Goal: Check status: Check status

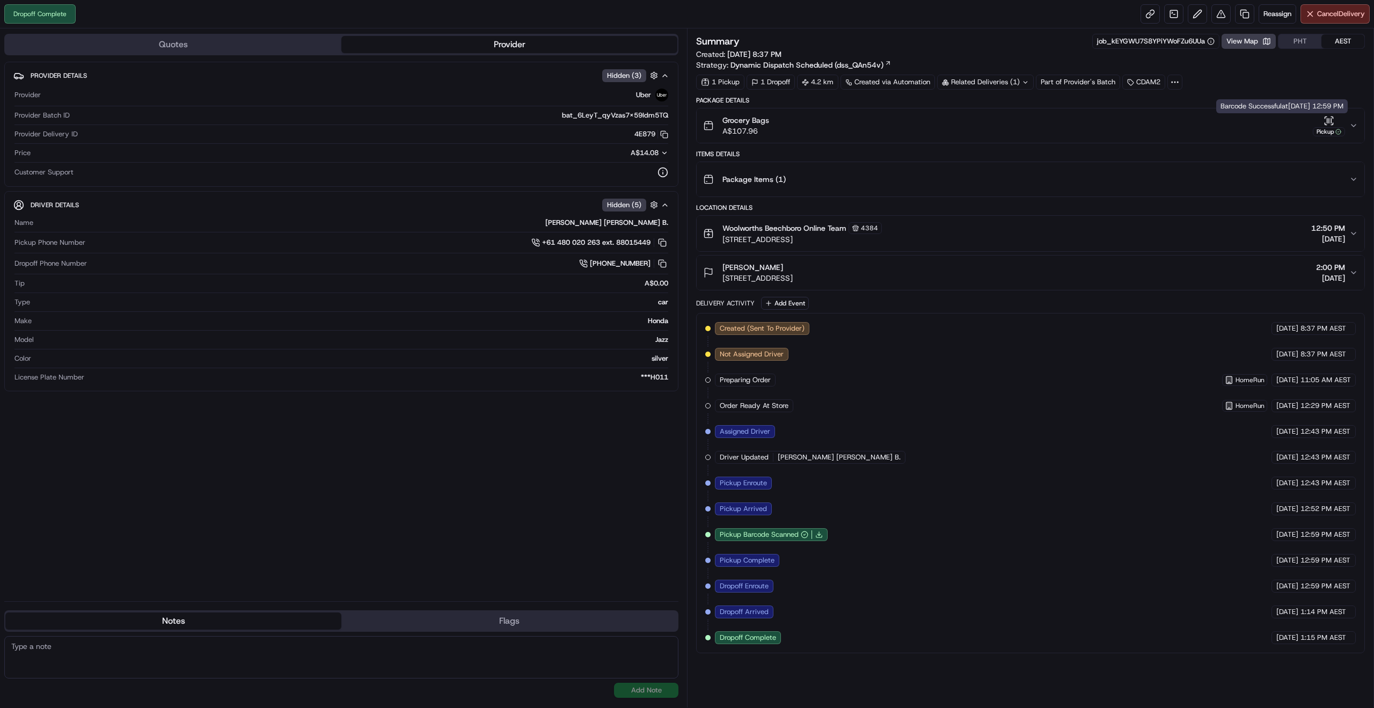
click at [1351, 123] on icon "button" at bounding box center [1353, 125] width 9 height 9
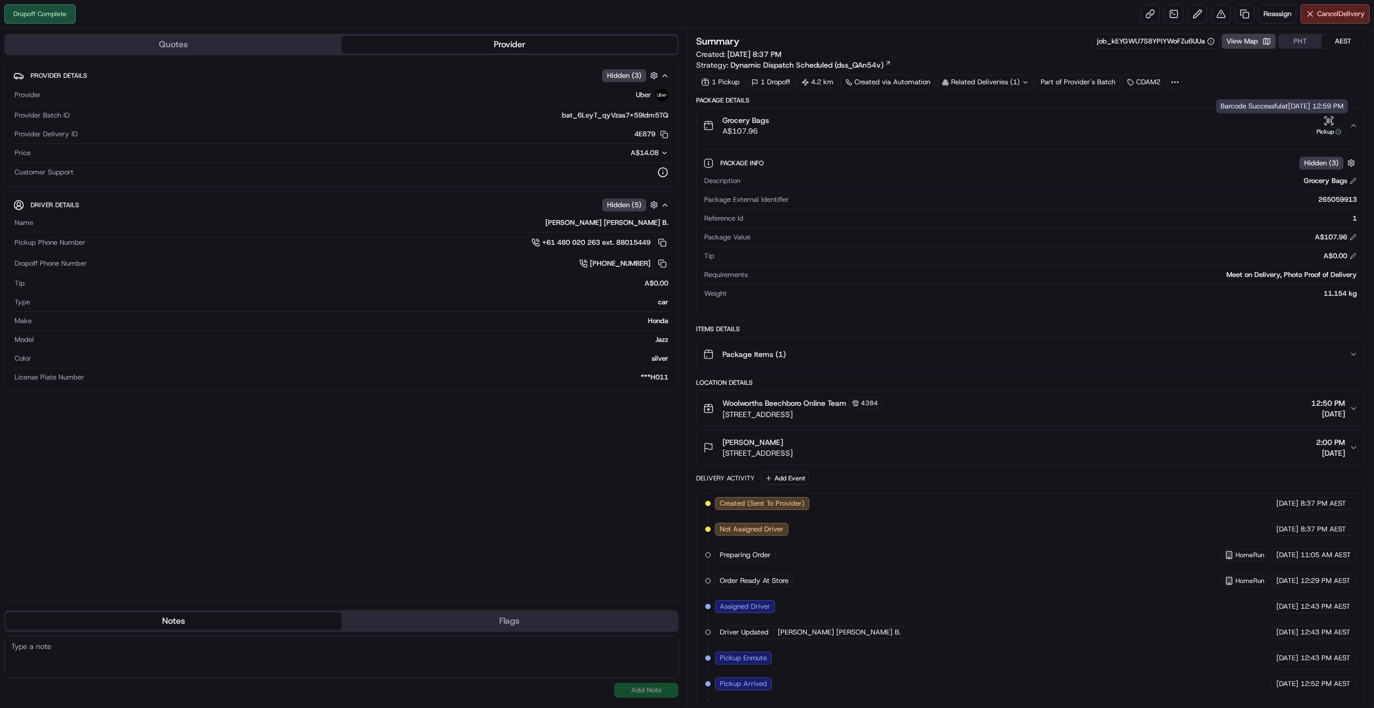
click at [1344, 123] on div "Pickup" at bounding box center [1328, 125] width 32 height 21
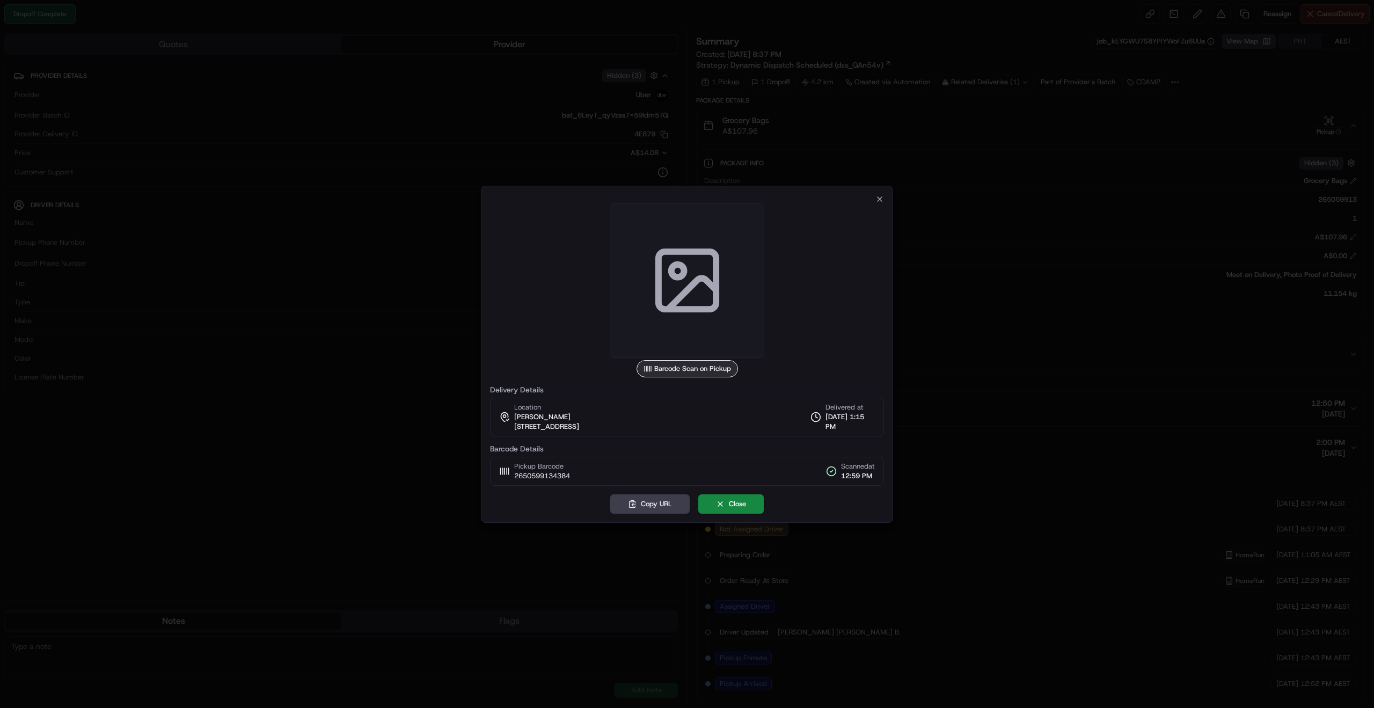
drag, startPoint x: 1171, startPoint y: 302, endPoint x: 1168, endPoint y: 307, distance: 5.8
click at [1168, 307] on div at bounding box center [687, 354] width 1374 height 708
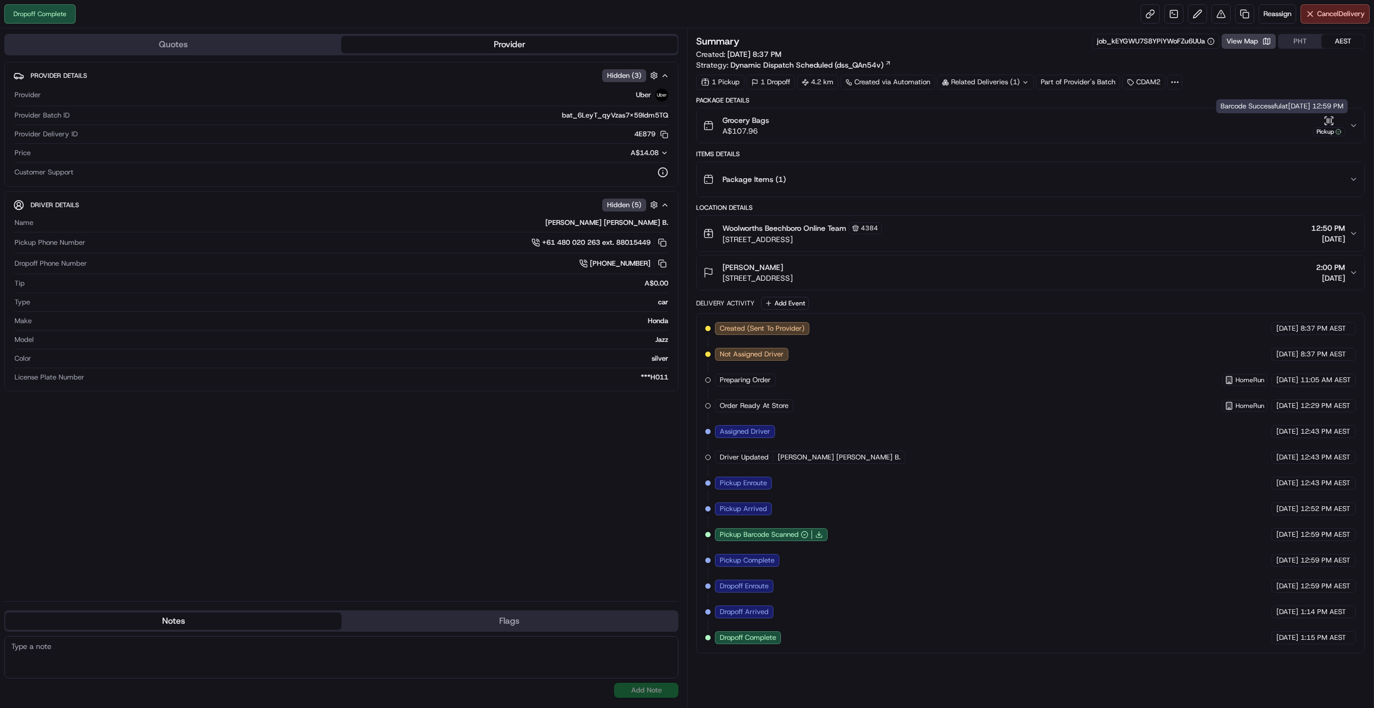
click at [1339, 121] on div "Pickup" at bounding box center [1328, 125] width 32 height 21
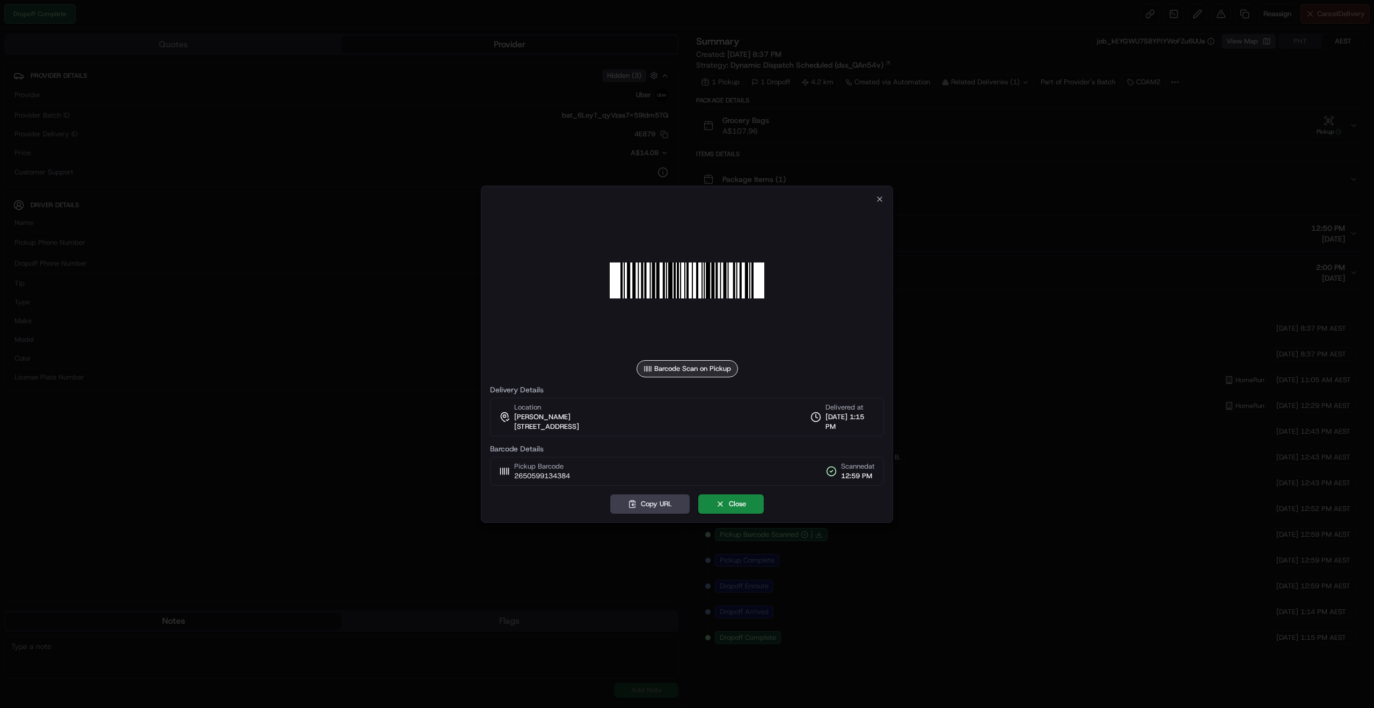
click at [884, 201] on div "Barcode Scan on Pickup Delivery Details Location [PERSON_NAME][GEOGRAPHIC_DATA]…" at bounding box center [687, 354] width 412 height 337
click at [880, 198] on icon "button" at bounding box center [879, 199] width 4 height 4
